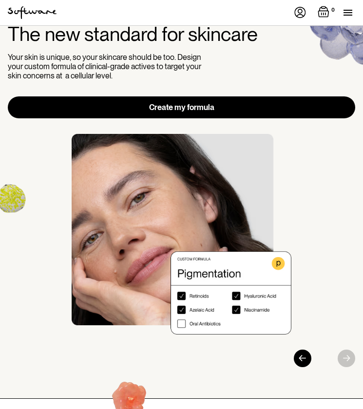
scroll to position [34, 0]
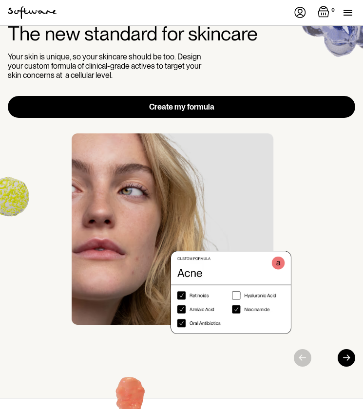
click at [186, 111] on link "Create my formula" at bounding box center [181, 107] width 347 height 22
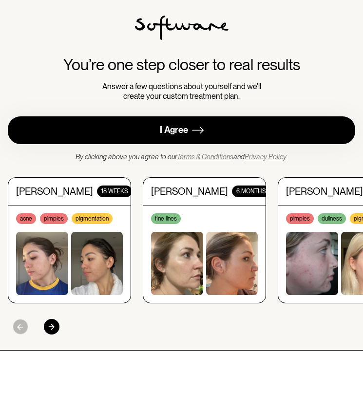
click at [186, 127] on div "I Agree" at bounding box center [174, 130] width 28 height 11
